Goal: Task Accomplishment & Management: Manage account settings

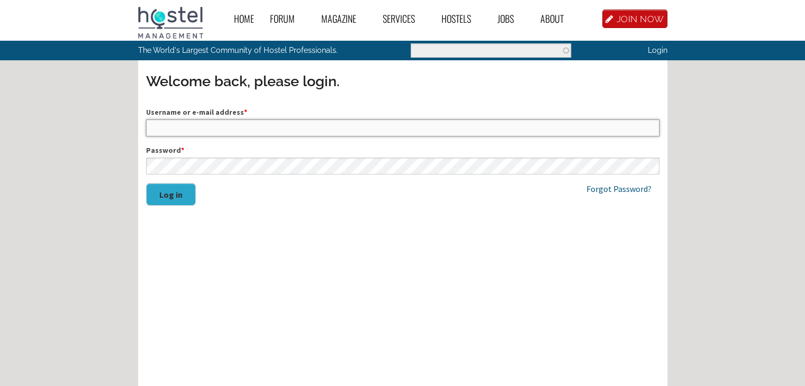
type input "K_R"
click at [174, 196] on button "Log in" at bounding box center [171, 194] width 50 height 23
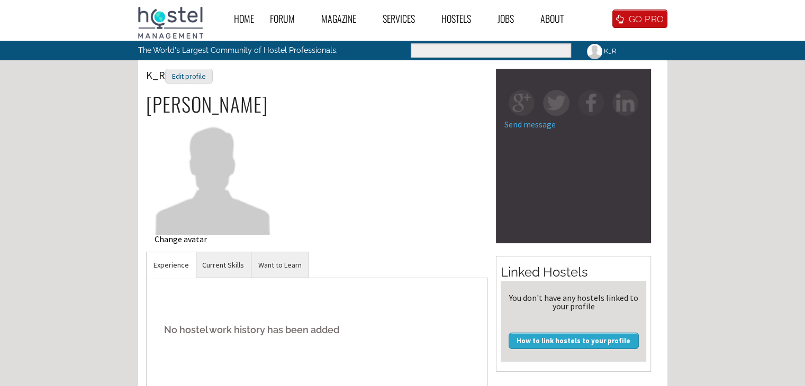
click at [210, 203] on img at bounding box center [213, 175] width 117 height 117
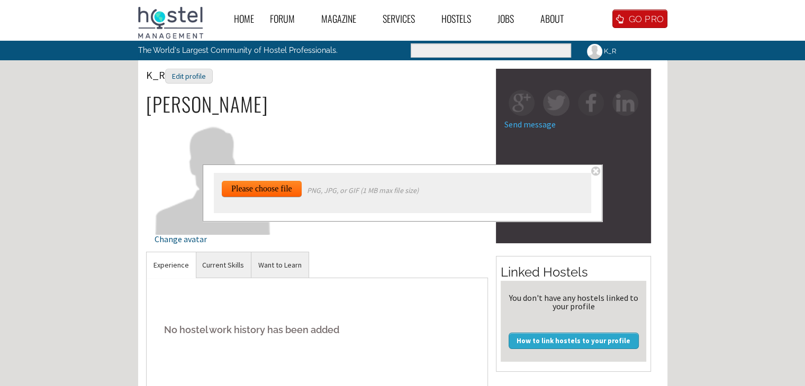
click at [234, 193] on input "file" at bounding box center [267, 329] width 91 height 296
click at [291, 188] on input "file" at bounding box center [267, 329] width 91 height 296
click at [415, 130] on div "K_R Edit profile Kamila Walkiewicz Change avatar" at bounding box center [317, 160] width 342 height 183
click at [595, 170] on span at bounding box center [595, 171] width 9 height 9
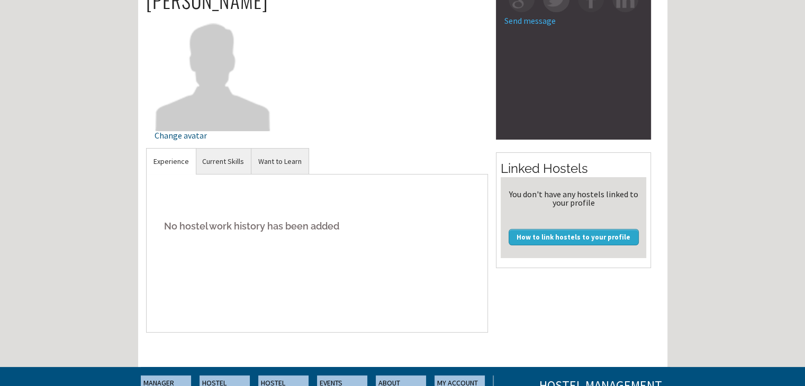
scroll to position [106, 0]
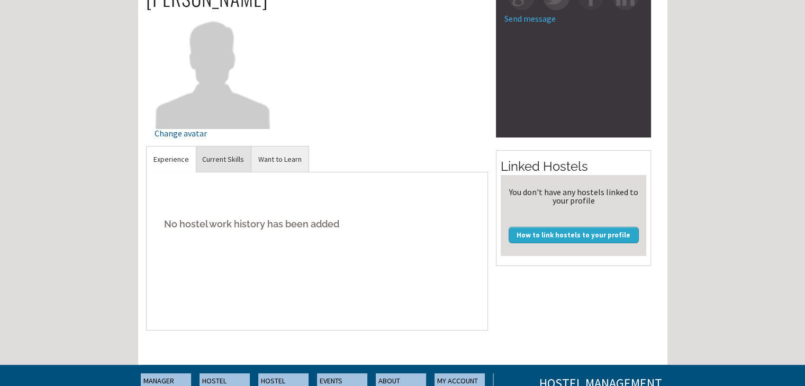
click at [229, 154] on link "Current Skills" at bounding box center [223, 160] width 56 height 26
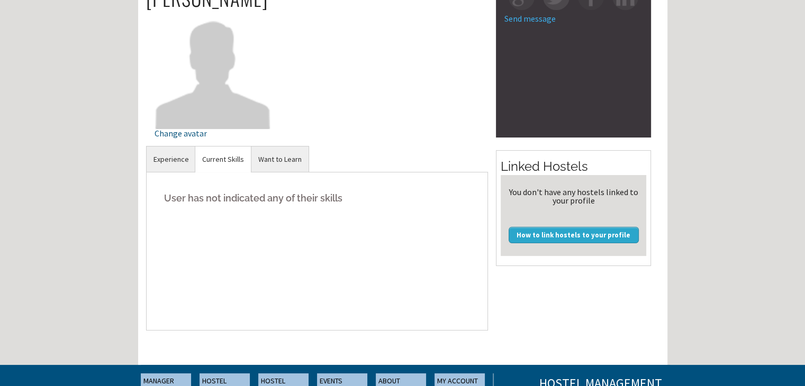
click at [238, 198] on h5 "User has not indicated any of their skills" at bounding box center [317, 198] width 325 height 32
click at [159, 159] on link "Experience" at bounding box center [171, 160] width 49 height 26
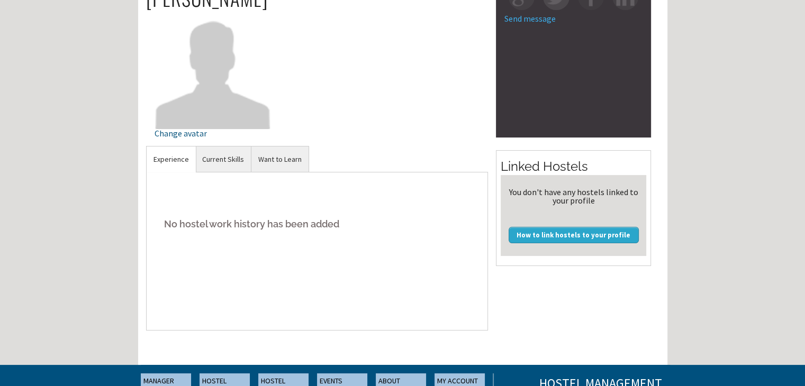
click at [196, 220] on h5 "No hostel work history has been added" at bounding box center [317, 224] width 325 height 32
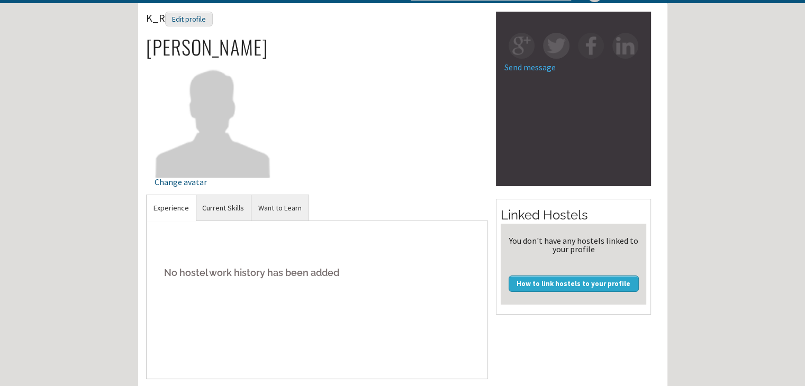
scroll to position [0, 0]
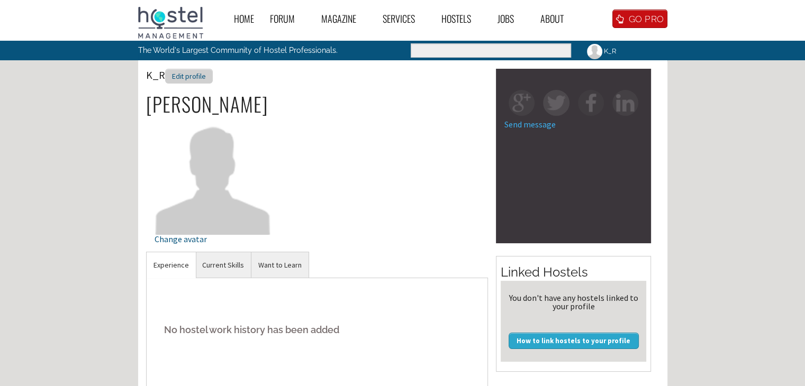
click at [196, 77] on div "Edit profile" at bounding box center [189, 76] width 48 height 15
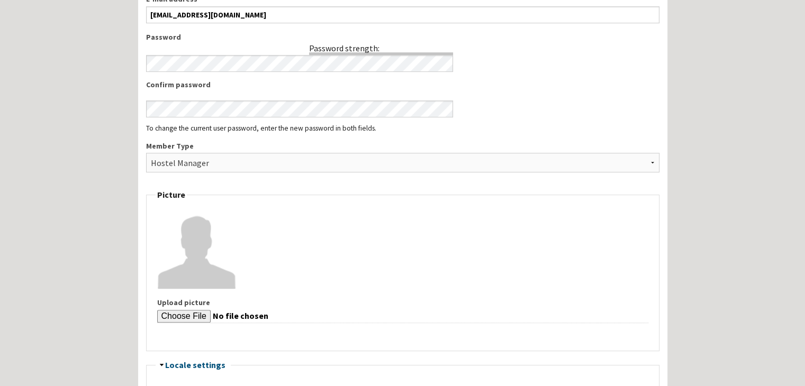
scroll to position [476, 0]
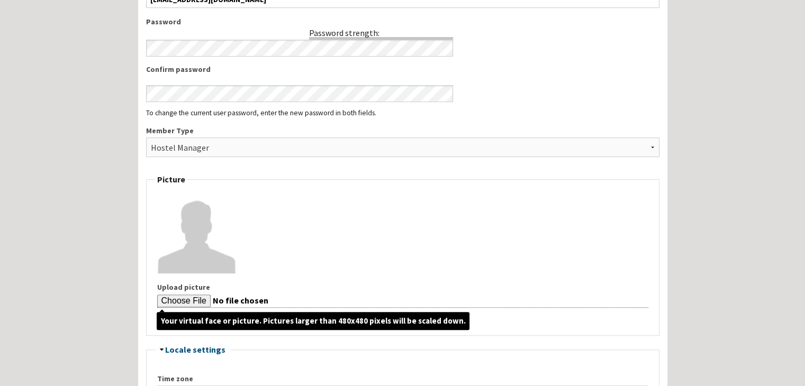
click at [182, 296] on input "Upload picture" at bounding box center [402, 301] width 491 height 13
type input "C:\fakepath\IMG_20190709_143654.jpg"
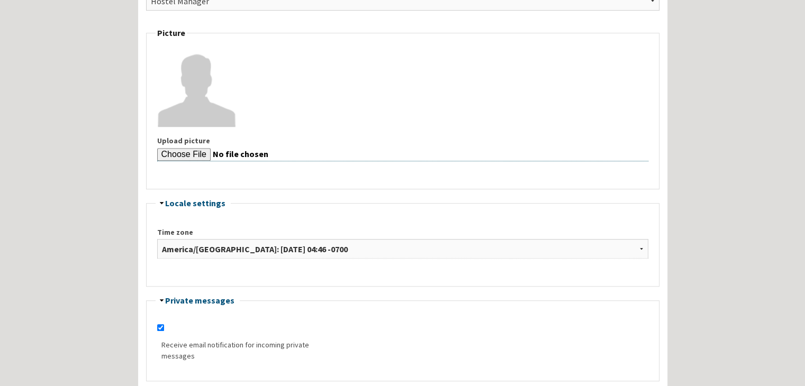
scroll to position [635, 0]
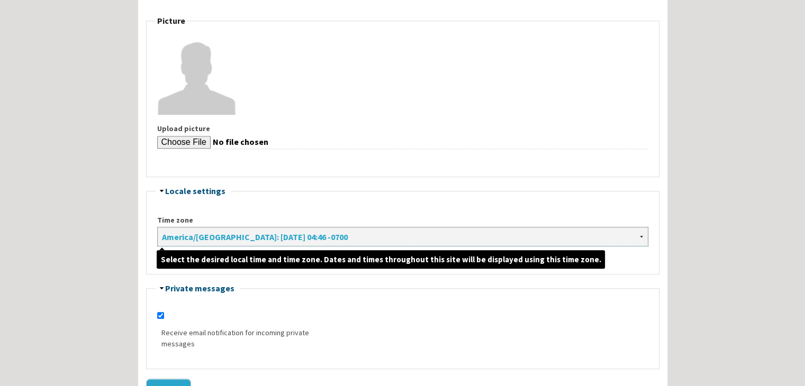
click at [641, 237] on select "Africa/Abidjan: Sunday, August 10, 2025 - 11:46 +0000 Africa/Accra: Sunday, Aug…" at bounding box center [402, 237] width 491 height 20
select select "Europe/Kirov"
click at [157, 227] on select "Africa/Abidjan: Sunday, August 10, 2025 - 11:46 +0000 Africa/Accra: Sunday, Aug…" at bounding box center [402, 237] width 491 height 20
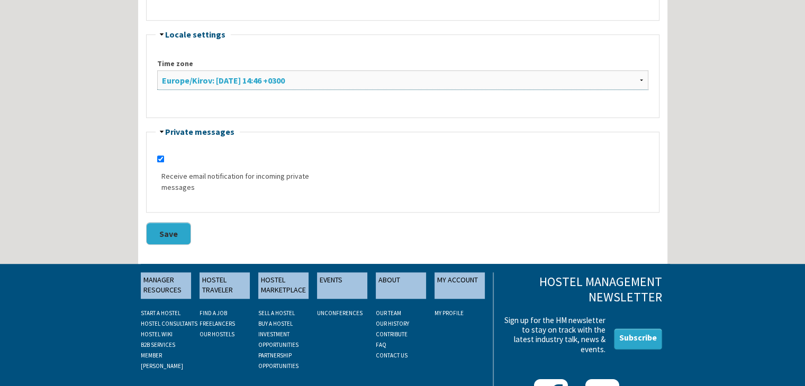
scroll to position [794, 0]
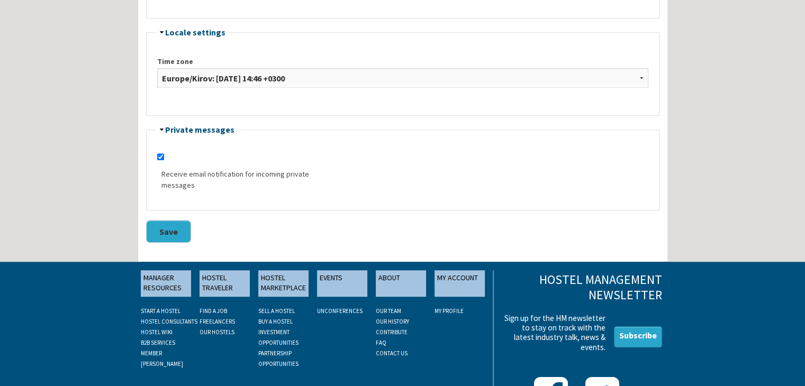
click at [171, 225] on button "Save" at bounding box center [168, 231] width 45 height 23
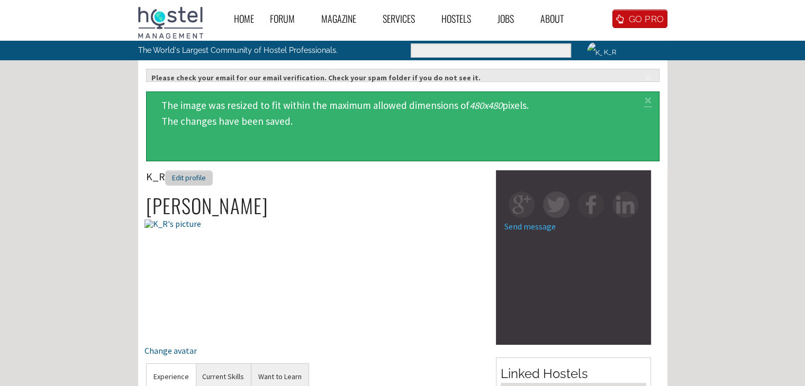
click at [202, 180] on div "Edit profile" at bounding box center [189, 177] width 48 height 15
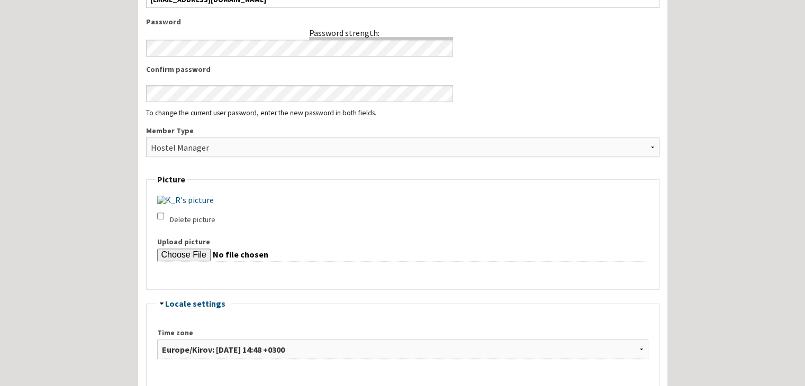
scroll to position [635, 0]
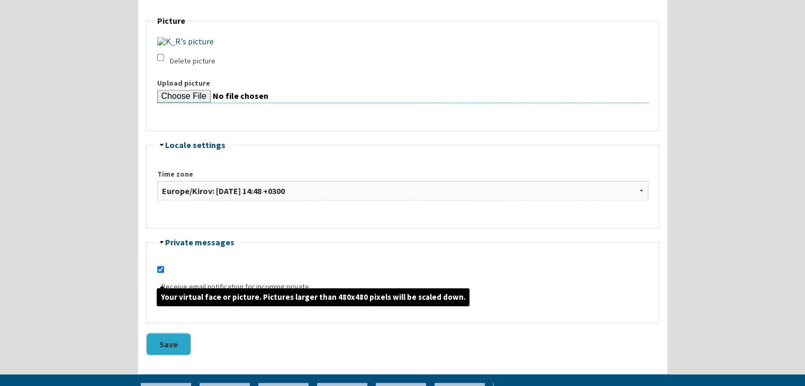
click at [193, 103] on input "Upload picture" at bounding box center [402, 96] width 491 height 13
type input "C:\fakepath\IMG_20180130_091255.jpg"
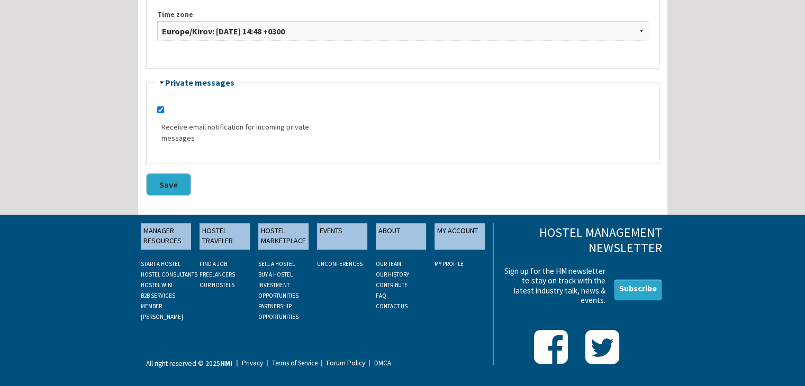
scroll to position [974, 0]
click at [171, 182] on button "Save" at bounding box center [168, 184] width 45 height 23
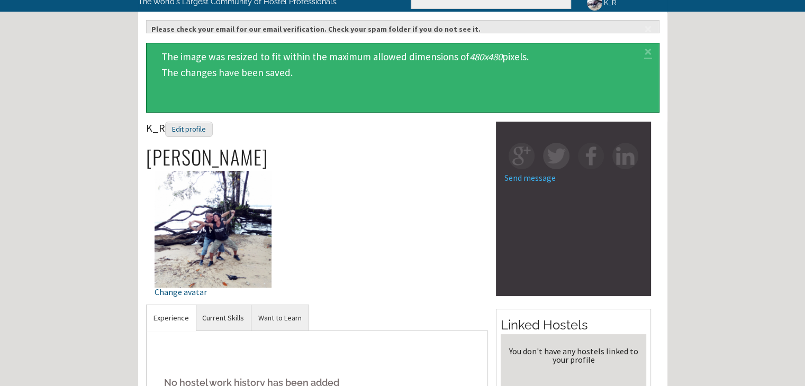
scroll to position [159, 0]
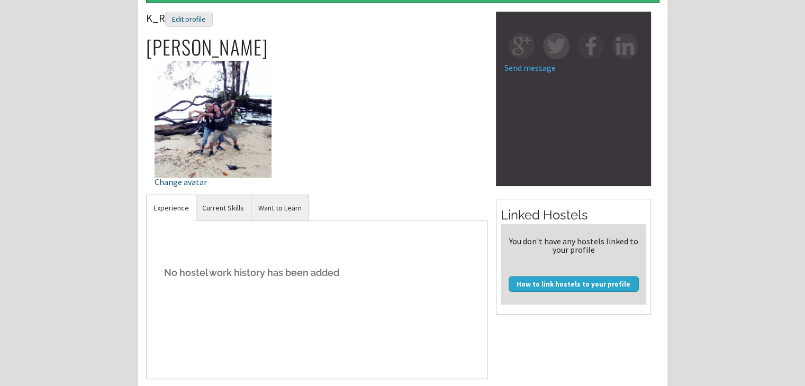
click at [221, 273] on h5 "No hostel work history has been added" at bounding box center [317, 273] width 325 height 32
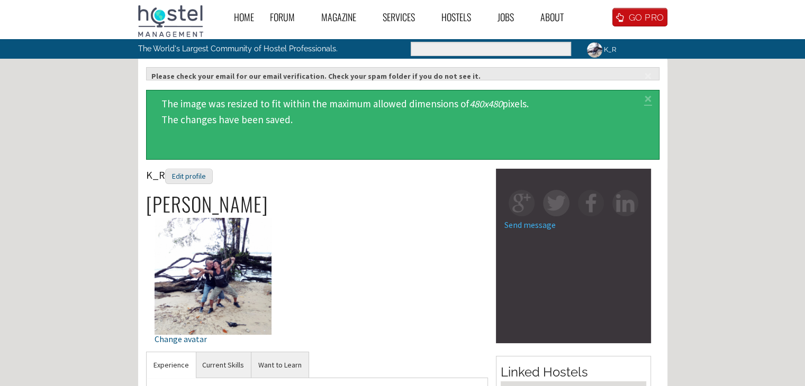
scroll to position [0, 0]
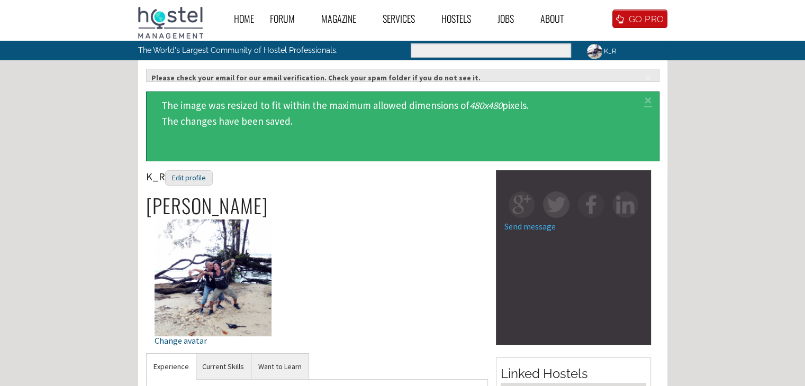
click at [601, 48] on img at bounding box center [594, 51] width 19 height 19
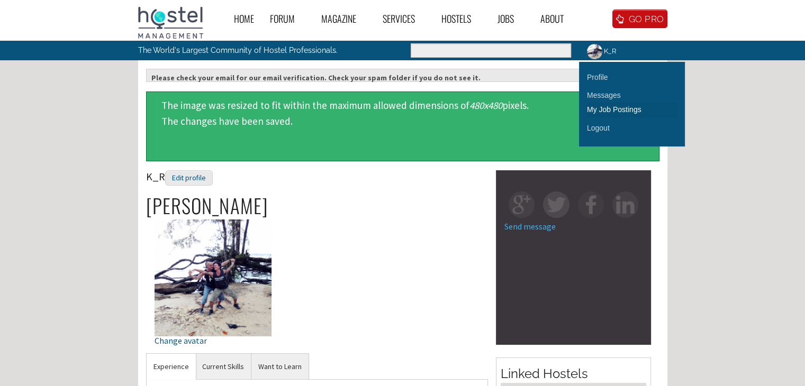
click at [600, 110] on link "My Job Postings" at bounding box center [632, 109] width 90 height 15
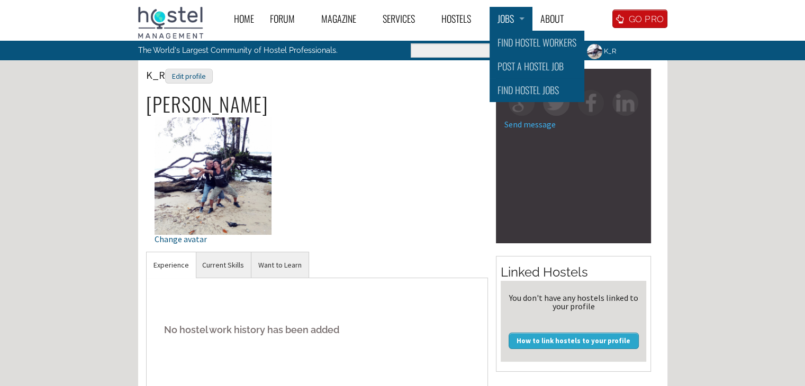
click at [496, 17] on link "Jobs" at bounding box center [511, 19] width 43 height 24
click at [520, 66] on link "Post a Hostel Job" at bounding box center [537, 67] width 95 height 24
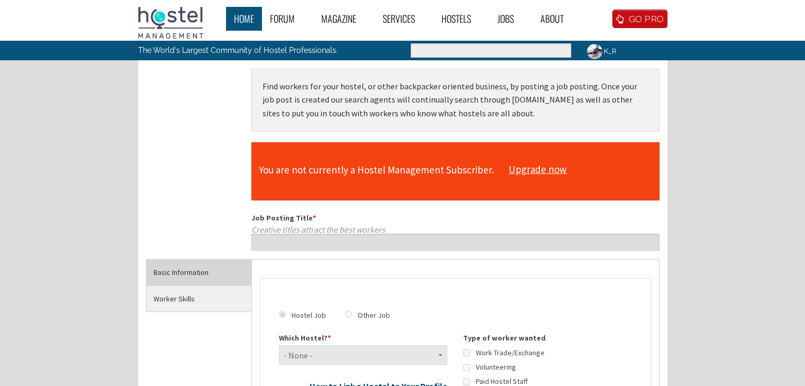
click at [241, 19] on link "Home" at bounding box center [244, 19] width 36 height 24
